Goal: Subscribe to service/newsletter

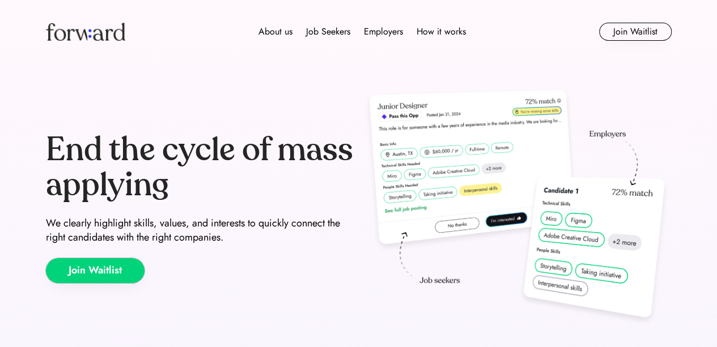
click at [122, 266] on button "Join Waitlist" at bounding box center [95, 270] width 99 height 25
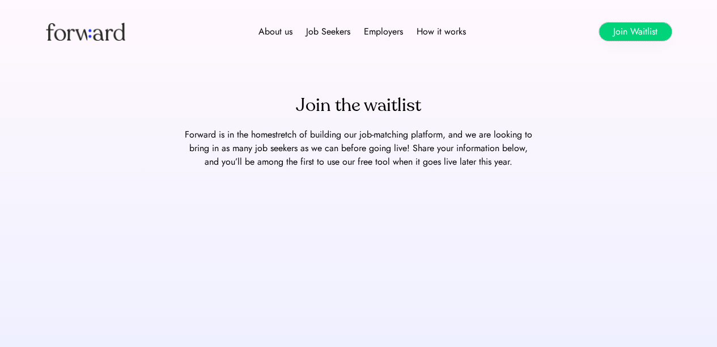
drag, startPoint x: 509, startPoint y: 133, endPoint x: 629, endPoint y: 25, distance: 161.3
click at [629, 25] on button "Join Waitlist" at bounding box center [635, 32] width 73 height 18
click at [632, 27] on button "Join Waitlist" at bounding box center [635, 32] width 73 height 18
click at [618, 35] on button "Join Waitlist" at bounding box center [635, 32] width 73 height 18
click at [619, 33] on button "Join Waitlist" at bounding box center [635, 32] width 73 height 18
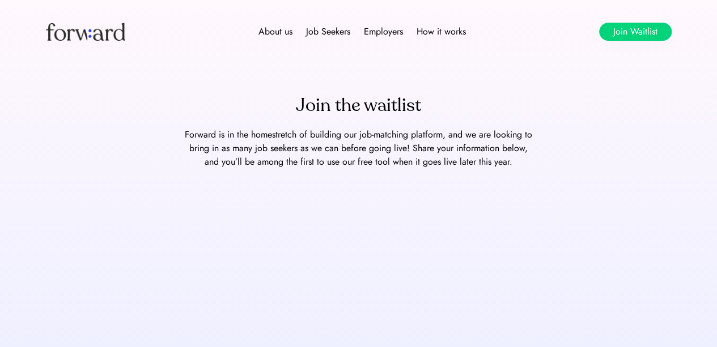
click at [641, 36] on button "Join Waitlist" at bounding box center [635, 32] width 73 height 18
